Goal: Task Accomplishment & Management: Complete application form

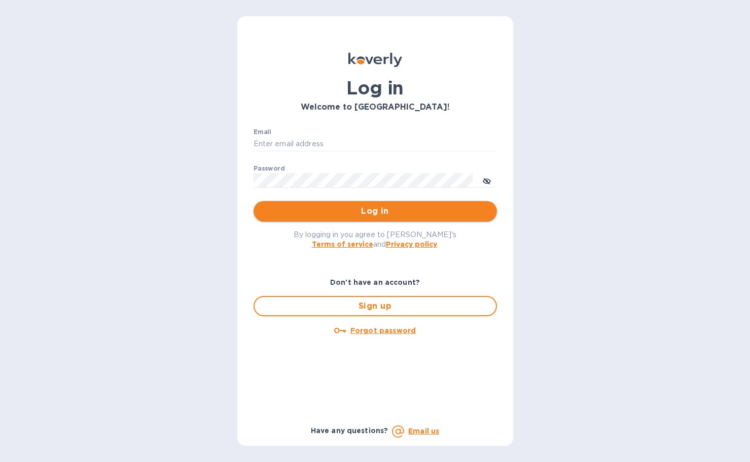
type input "bryanna@swisslink.com"
click at [352, 202] on button "Log in" at bounding box center [375, 211] width 243 height 20
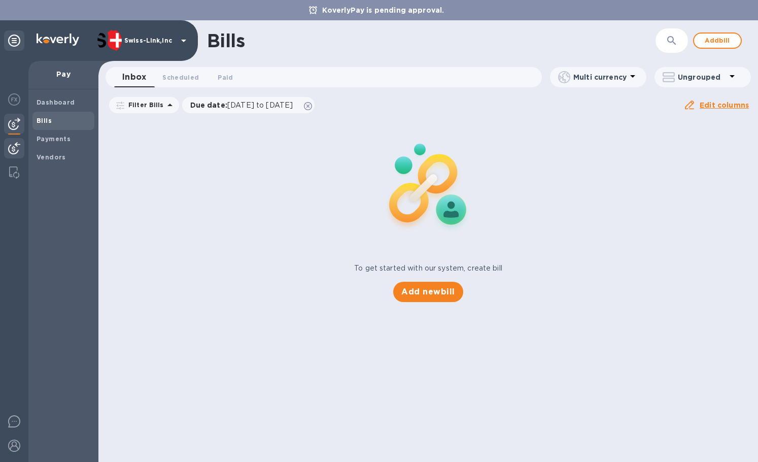
click at [16, 141] on div at bounding box center [14, 149] width 20 height 22
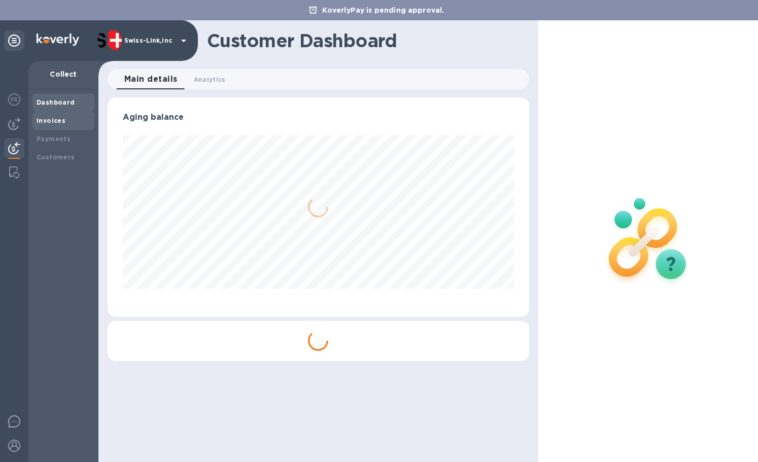
scroll to position [219, 421]
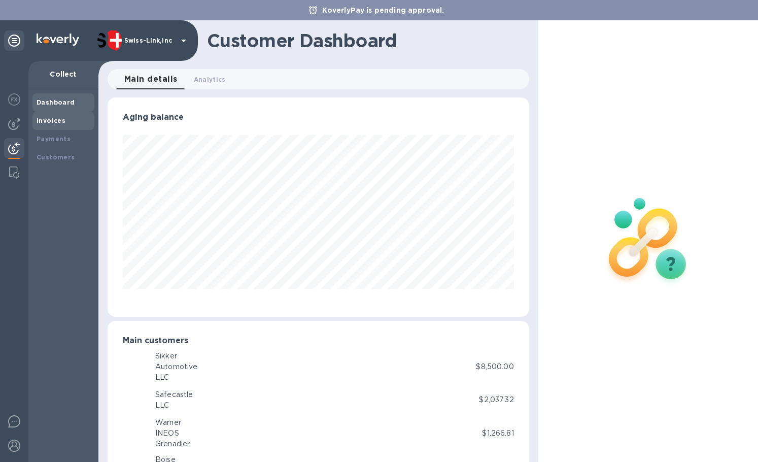
click at [56, 124] on b "Invoices" at bounding box center [51, 121] width 29 height 8
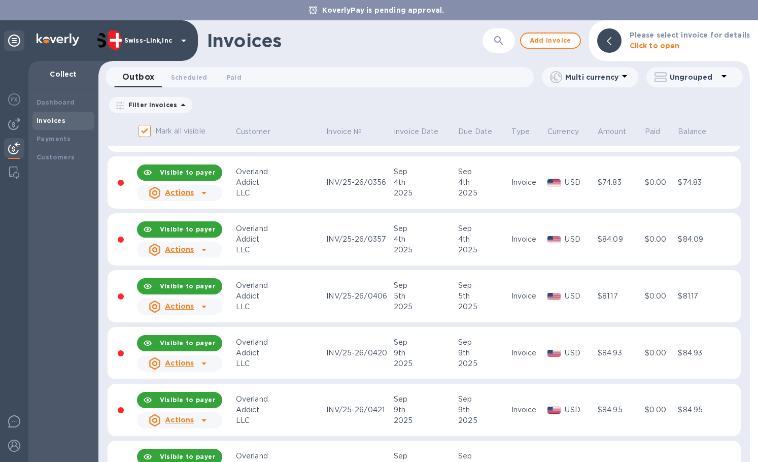
scroll to position [558, 0]
click at [553, 47] on button "Add invoice" at bounding box center [550, 40] width 61 height 16
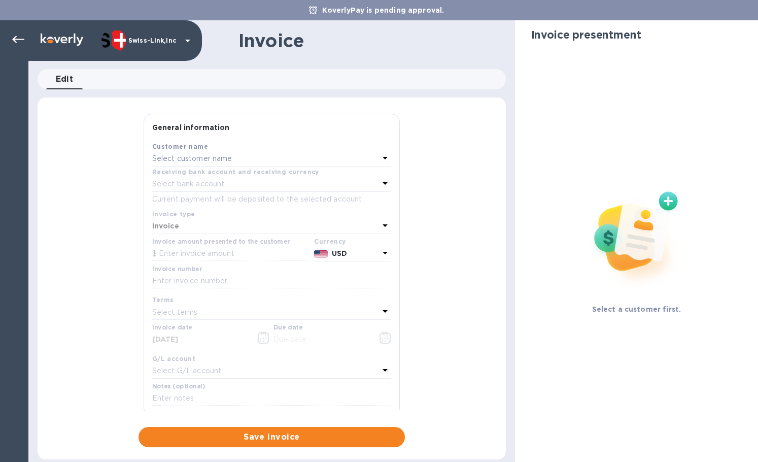
click at [220, 160] on p "Select customer name" at bounding box center [192, 158] width 80 height 11
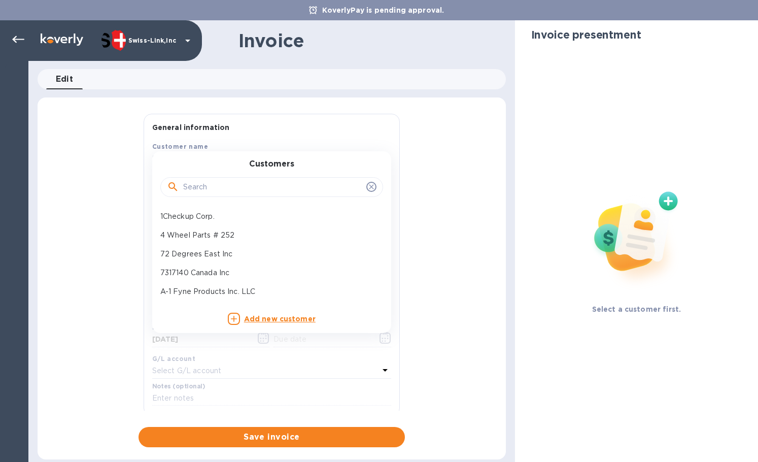
click at [211, 183] on input "text" at bounding box center [272, 187] width 179 height 15
paste input "Overland Addict"
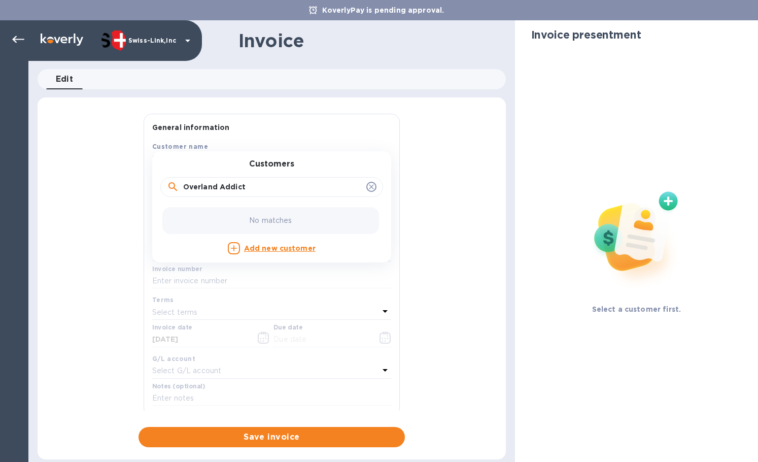
click at [228, 213] on div "No matches" at bounding box center [270, 220] width 217 height 27
click at [258, 185] on input "Overland Addict" at bounding box center [272, 187] width 179 height 15
click at [184, 186] on input "Overland Addict" at bounding box center [272, 187] width 179 height 15
type input "Overland Addict"
click at [206, 212] on p "Overland Addict LLC" at bounding box center [267, 216] width 215 height 11
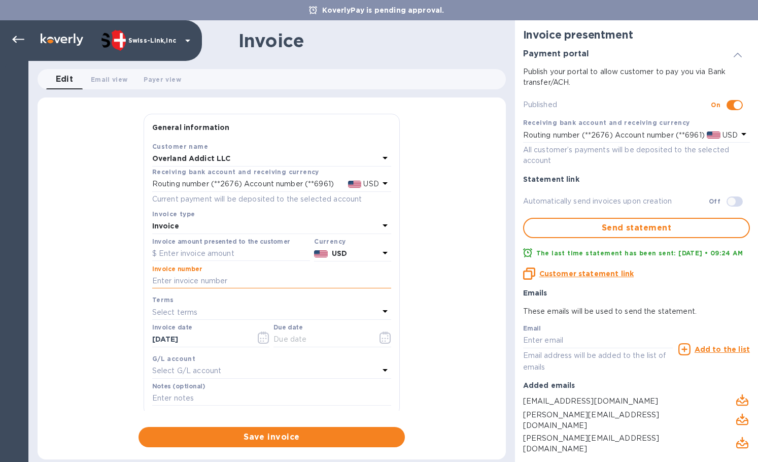
click at [230, 279] on input "text" at bounding box center [271, 280] width 239 height 15
paste input "INV/25-26/0443"
type input "INV/25-26/0443"
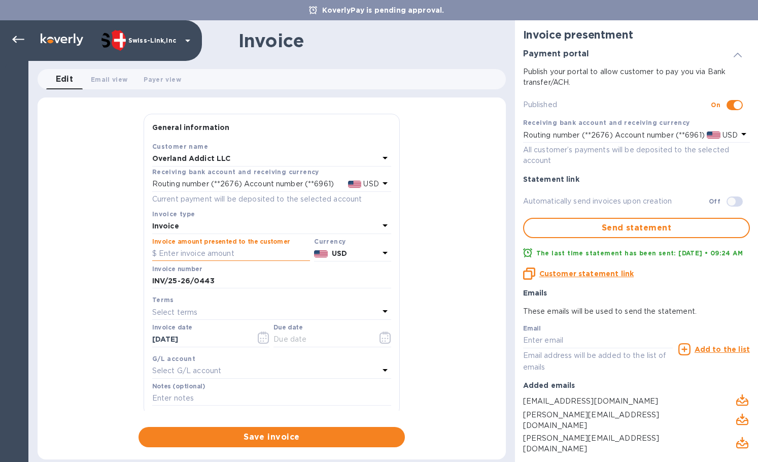
click at [224, 252] on input "text" at bounding box center [231, 253] width 158 height 15
paste input "38.56"
type input "38.56"
drag, startPoint x: 203, startPoint y: 335, endPoint x: 107, endPoint y: 330, distance: 96.5
click at [107, 330] on div "General information Save Customer name Overland Addict LLC Receiving bank accou…" at bounding box center [272, 280] width 468 height 333
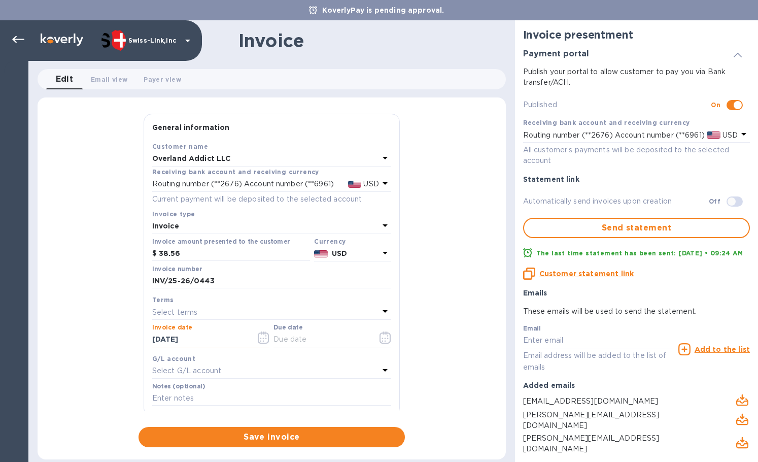
click at [314, 343] on input "text" at bounding box center [321, 339] width 96 height 15
paste input "09/15/2025"
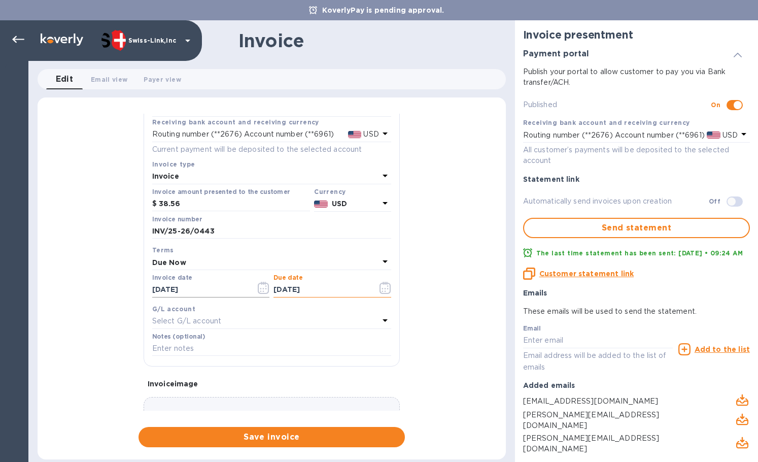
scroll to position [121, 0]
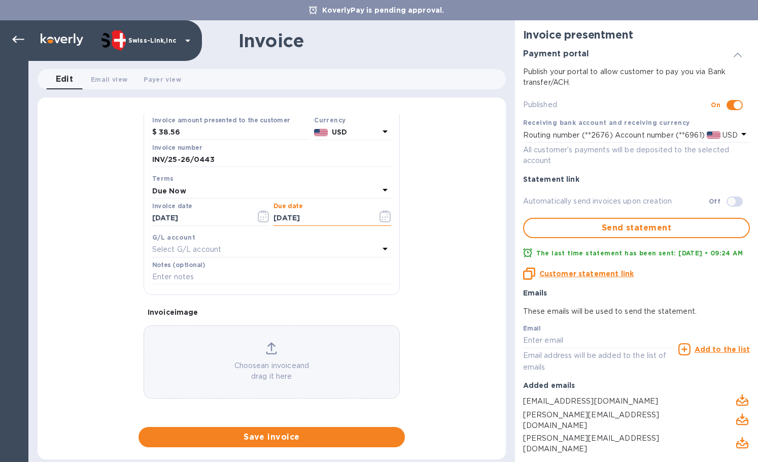
type input "09/15/2025"
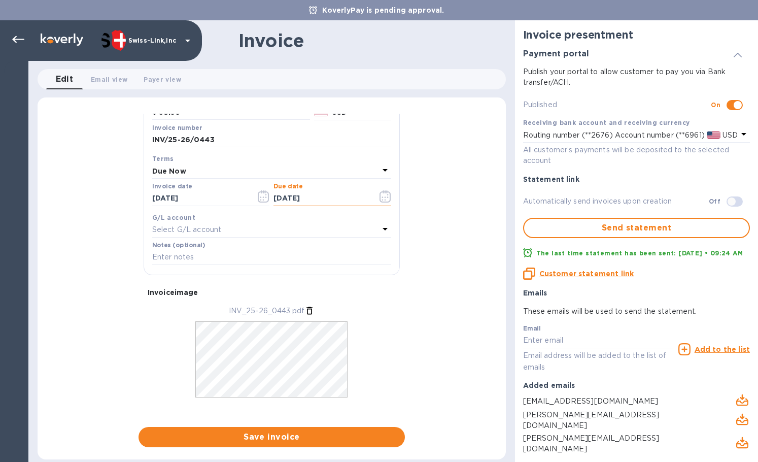
scroll to position [152, 0]
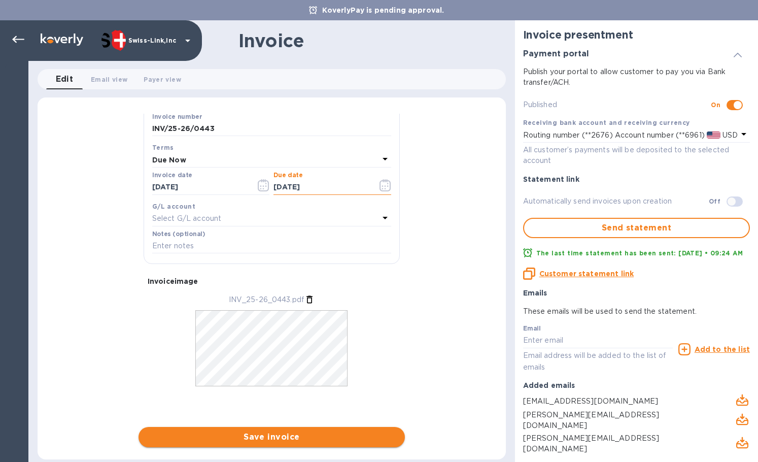
click at [209, 437] on span "Save invoice" at bounding box center [272, 437] width 250 height 12
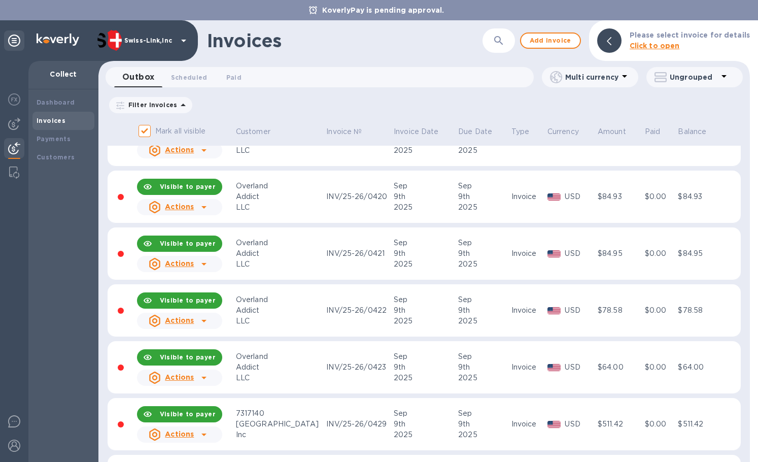
scroll to position [773, 0]
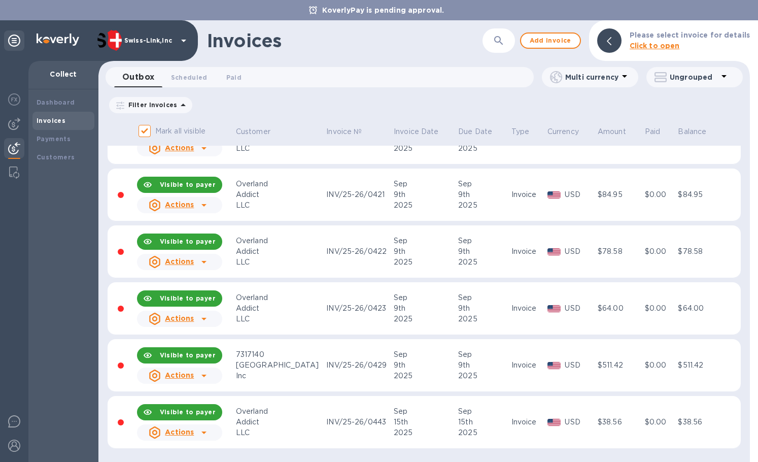
click at [202, 431] on icon at bounding box center [204, 432] width 12 height 12
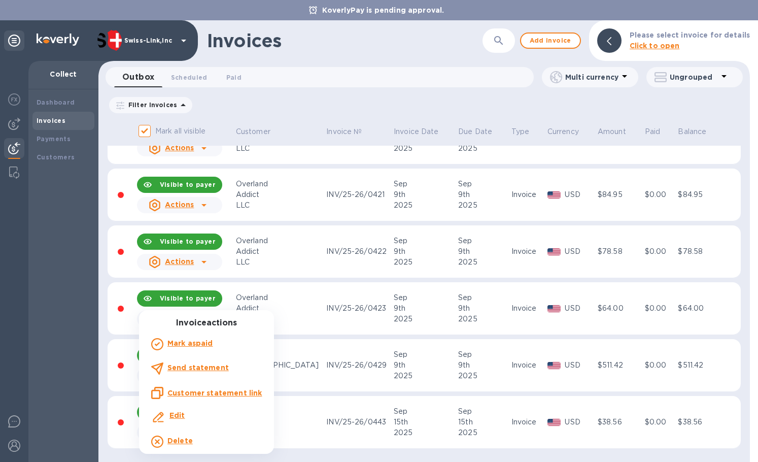
click at [233, 391] on u "Customer statement link" at bounding box center [214, 393] width 94 height 8
